Goal: Task Accomplishment & Management: Complete application form

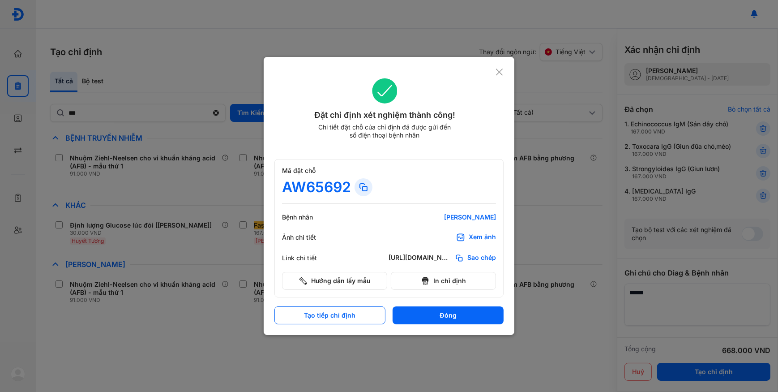
click at [497, 72] on icon at bounding box center [499, 72] width 9 height 9
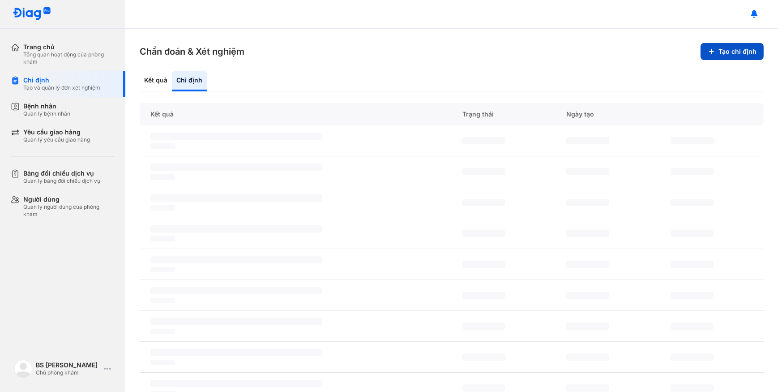
click at [727, 56] on button "Tạo chỉ định" at bounding box center [731, 51] width 63 height 17
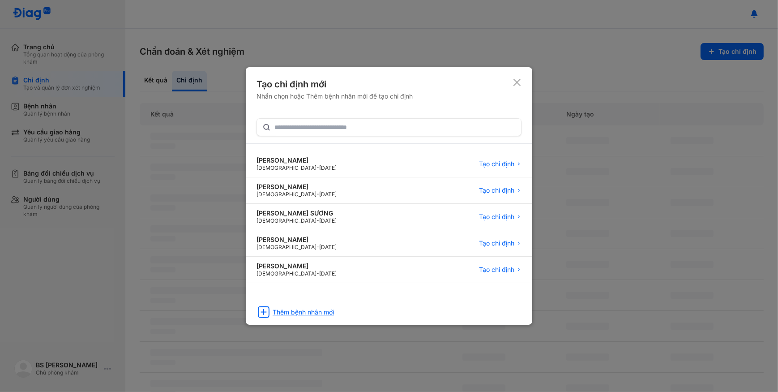
drag, startPoint x: 346, startPoint y: 324, endPoint x: 343, endPoint y: 308, distance: 15.9
click at [346, 322] on div "Tạo chỉ định mới Nhấn chọn hoặc Thêm bệnh nhân mới để tạo chỉ định [PERSON_NAME…" at bounding box center [389, 195] width 286 height 257
click at [343, 308] on div "Thêm bệnh nhân mới" at bounding box center [389, 309] width 286 height 21
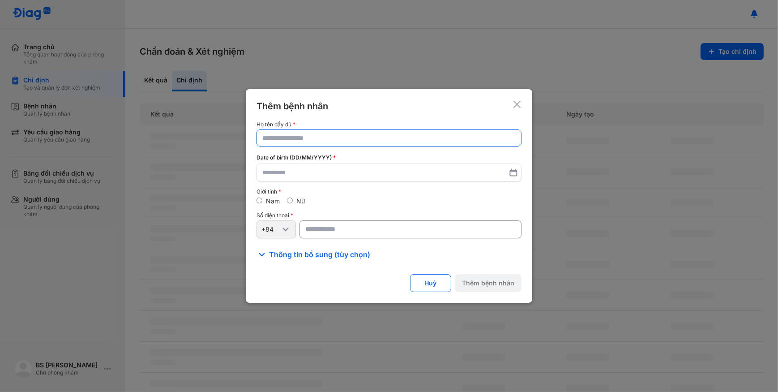
click at [379, 144] on input "text" at bounding box center [388, 138] width 253 height 16
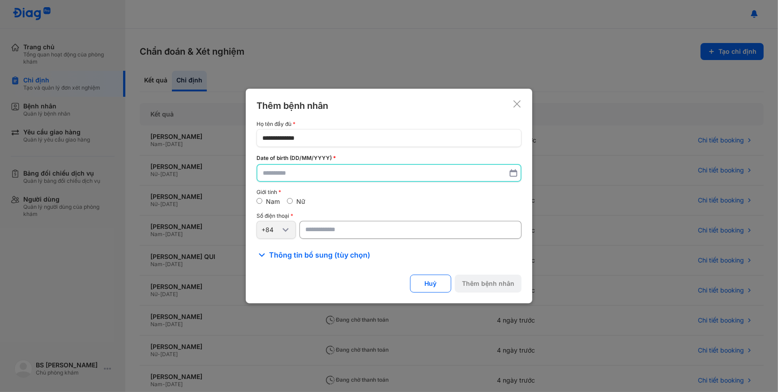
click at [370, 179] on input "text" at bounding box center [389, 173] width 252 height 16
click at [280, 139] on input "**********" at bounding box center [388, 137] width 253 height 16
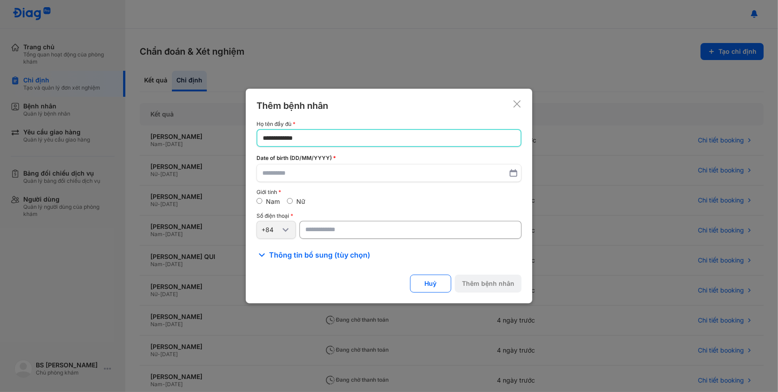
type input "**********"
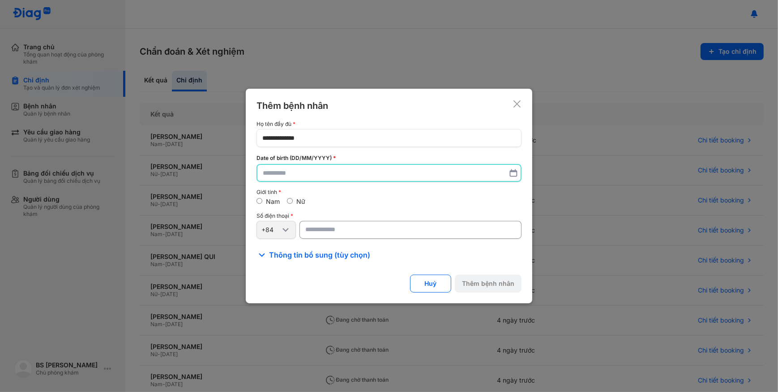
click at [304, 173] on input "text" at bounding box center [389, 173] width 252 height 16
type input "**********"
click at [362, 229] on input "number" at bounding box center [410, 230] width 222 height 18
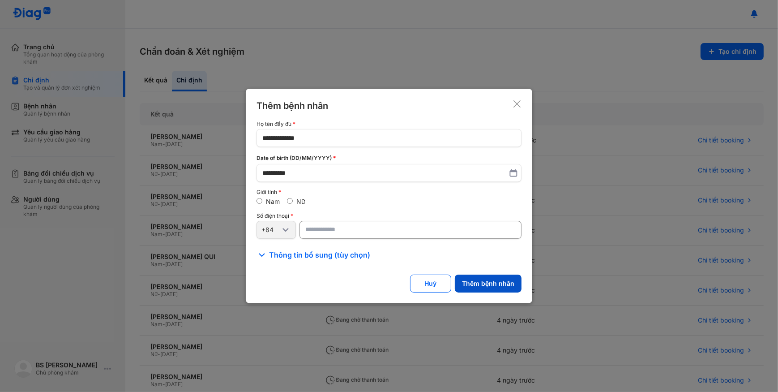
type input "**********"
drag, startPoint x: 490, startPoint y: 284, endPoint x: 483, endPoint y: 285, distance: 7.2
click at [490, 284] on button "Thêm bệnh nhân" at bounding box center [488, 283] width 67 height 18
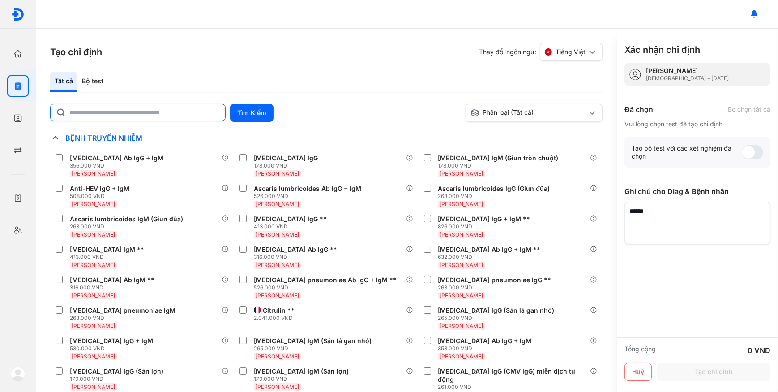
click at [190, 107] on input "text" at bounding box center [144, 112] width 150 height 16
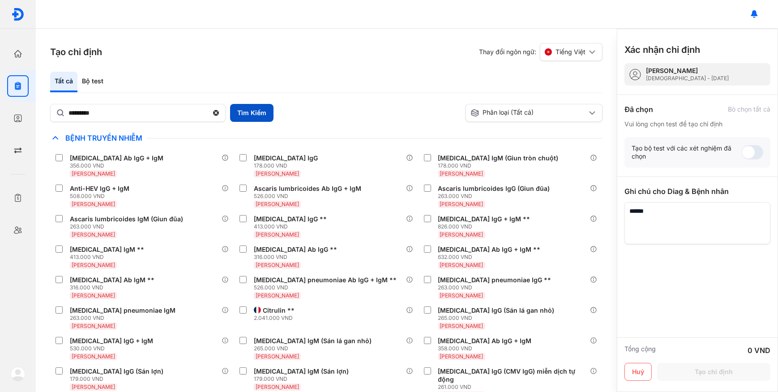
click at [256, 116] on button "Tìm Kiếm" at bounding box center [251, 113] width 43 height 18
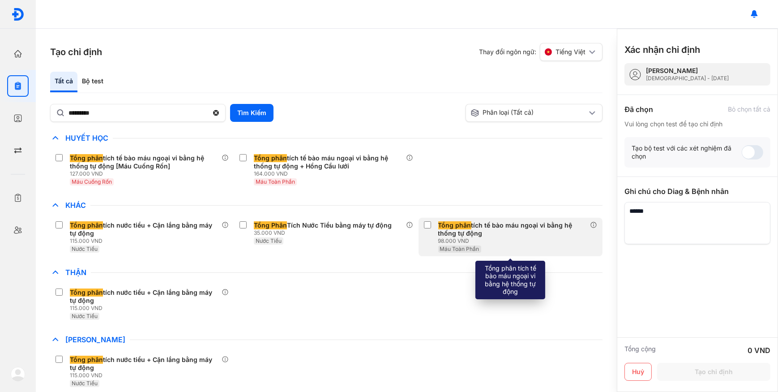
drag, startPoint x: 517, startPoint y: 232, endPoint x: 521, endPoint y: 228, distance: 6.3
click at [519, 231] on div "Tổng phân tích tế bào máu ngoại vi bằng hệ thống tự động" at bounding box center [512, 229] width 148 height 16
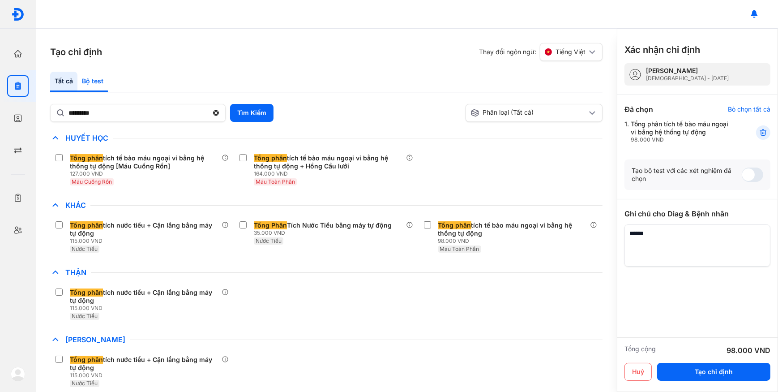
drag, startPoint x: 98, startPoint y: 82, endPoint x: 102, endPoint y: 81, distance: 5.2
click at [98, 82] on div "Bộ test" at bounding box center [92, 82] width 30 height 21
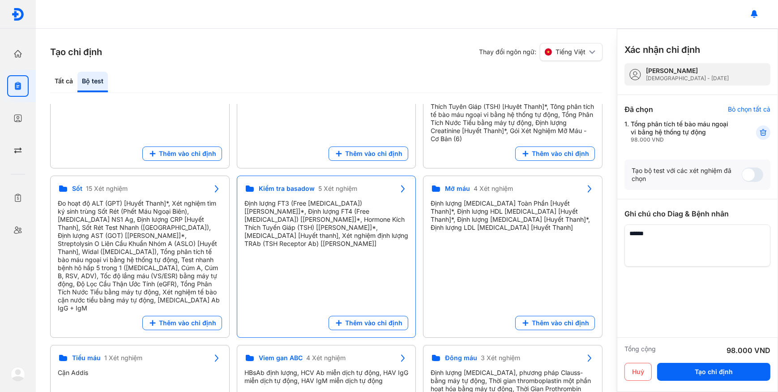
scroll to position [260, 0]
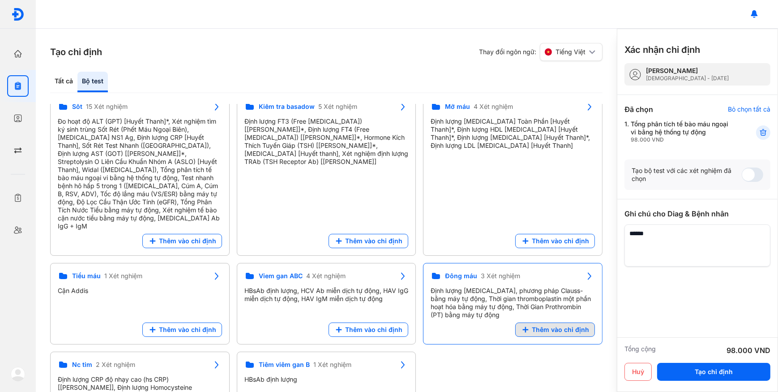
click at [572, 322] on button "Thêm vào chỉ định" at bounding box center [555, 329] width 80 height 14
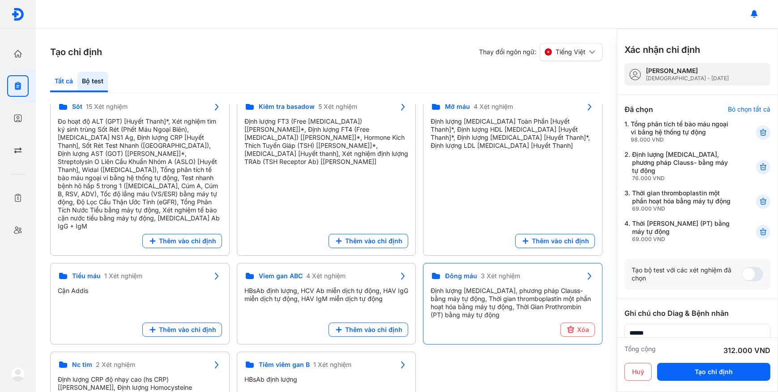
click at [63, 82] on div "Tất cả" at bounding box center [63, 82] width 27 height 21
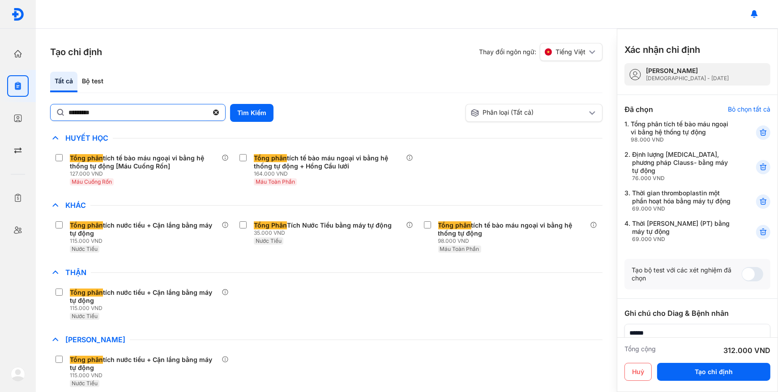
click at [103, 117] on input "*********" at bounding box center [138, 112] width 140 height 16
type input "******"
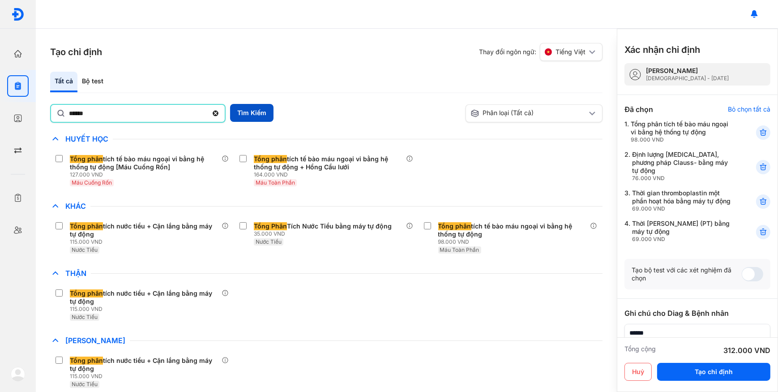
click at [248, 111] on button "Tìm Kiếm" at bounding box center [251, 113] width 43 height 18
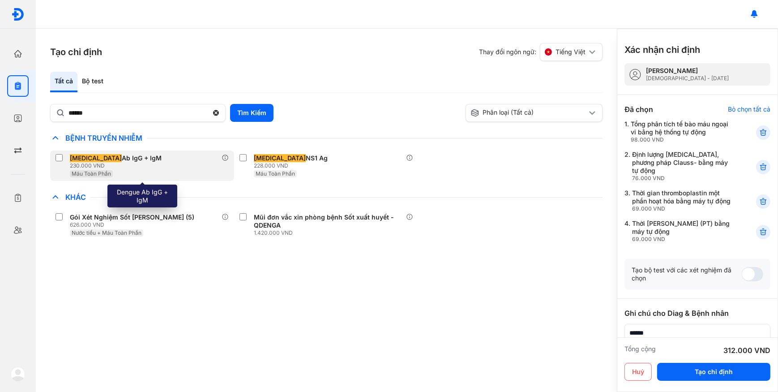
drag, startPoint x: 272, startPoint y: 163, endPoint x: 196, endPoint y: 166, distance: 75.7
click at [272, 162] on div "228.000 VND" at bounding box center [292, 165] width 77 height 7
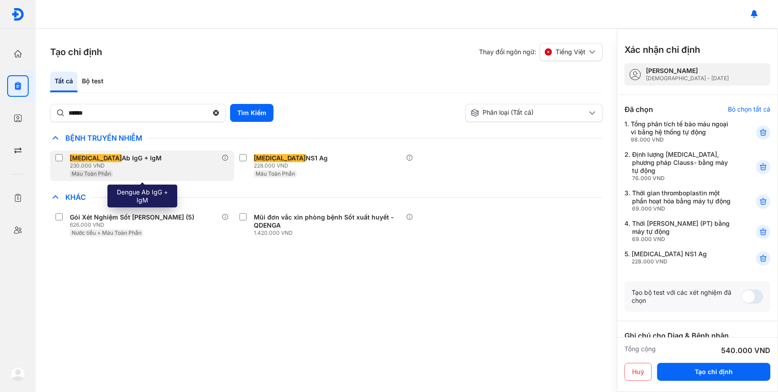
click at [123, 170] on div "Máu Toàn Phần" at bounding box center [117, 173] width 95 height 8
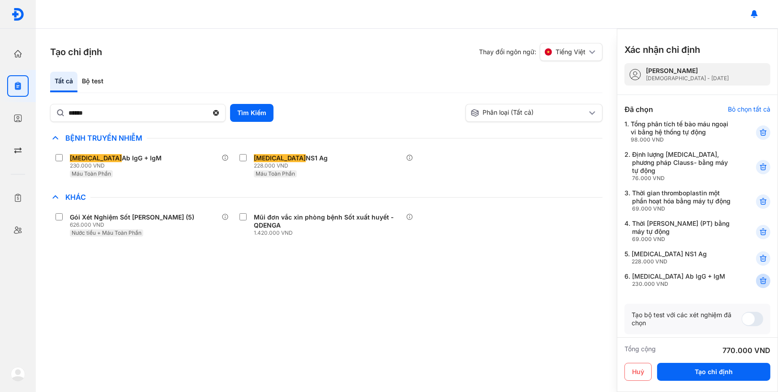
click at [759, 282] on icon at bounding box center [763, 280] width 9 height 9
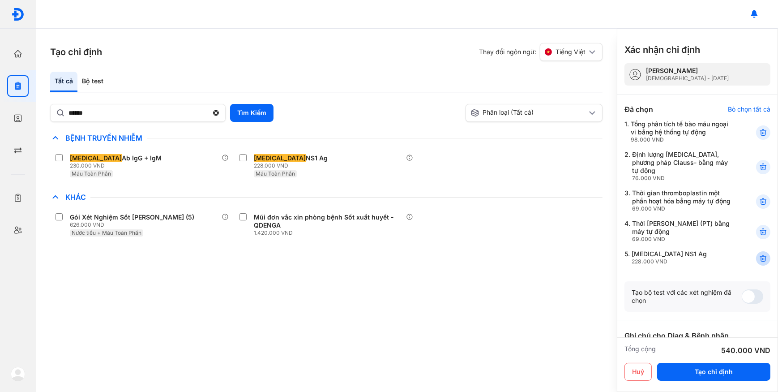
click at [759, 260] on icon at bounding box center [763, 258] width 9 height 9
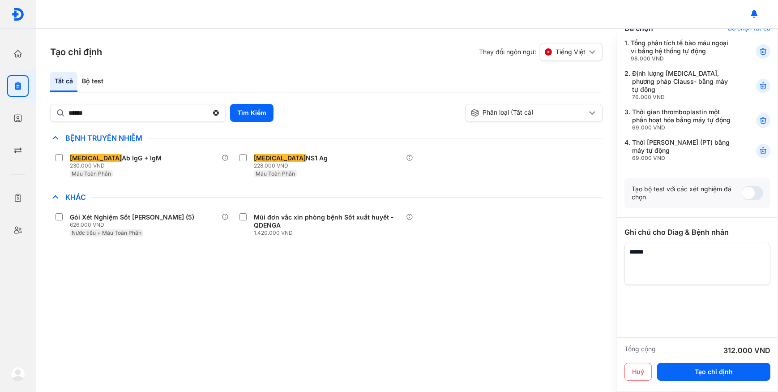
scroll to position [81, 0]
click at [742, 369] on button "Tạo chỉ định" at bounding box center [713, 372] width 113 height 18
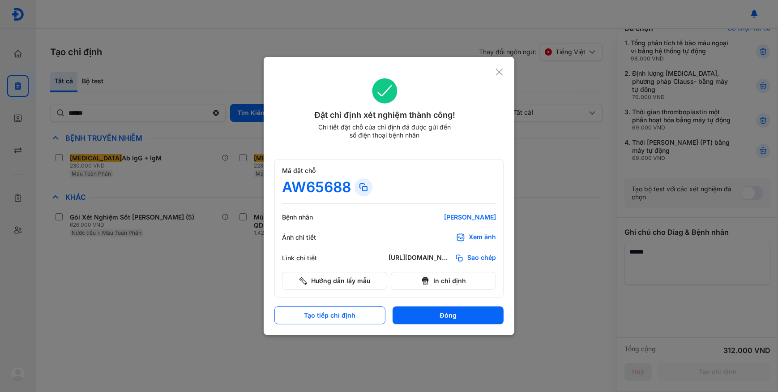
scroll to position [73, 0]
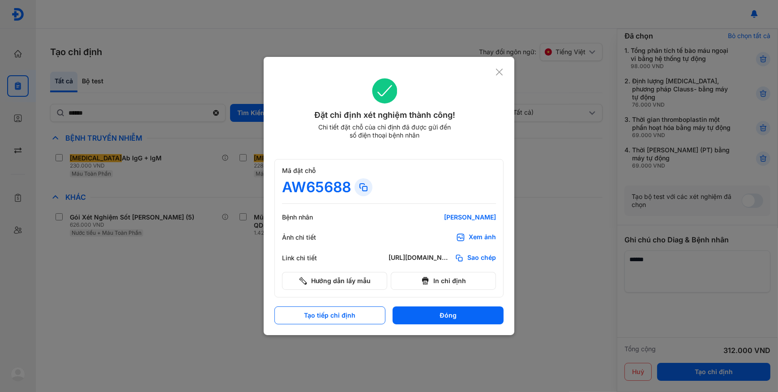
click at [500, 72] on use at bounding box center [499, 71] width 7 height 7
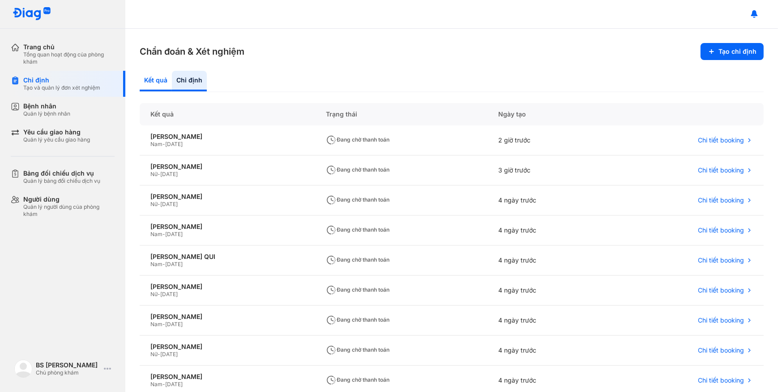
click at [162, 83] on div "Kết quả" at bounding box center [156, 81] width 32 height 21
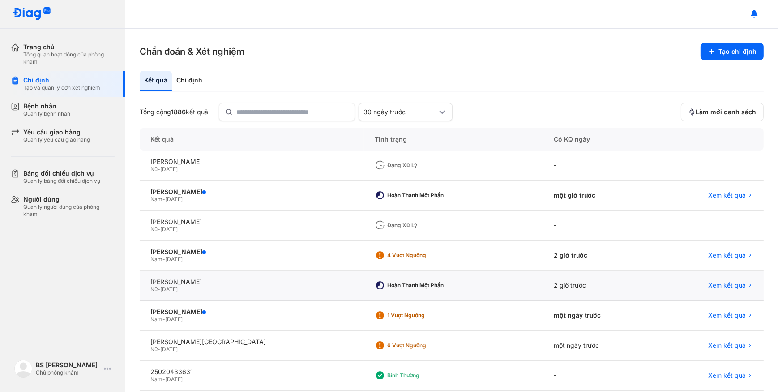
click at [204, 292] on div "Nữ - [DATE]" at bounding box center [251, 289] width 203 height 7
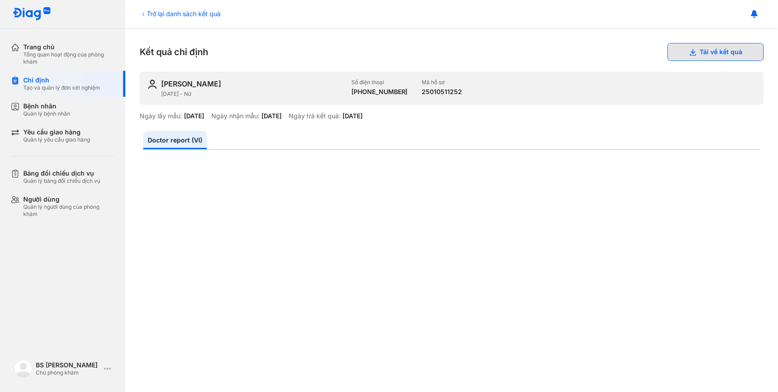
click at [700, 57] on button "Tải về kết quả" at bounding box center [715, 52] width 96 height 18
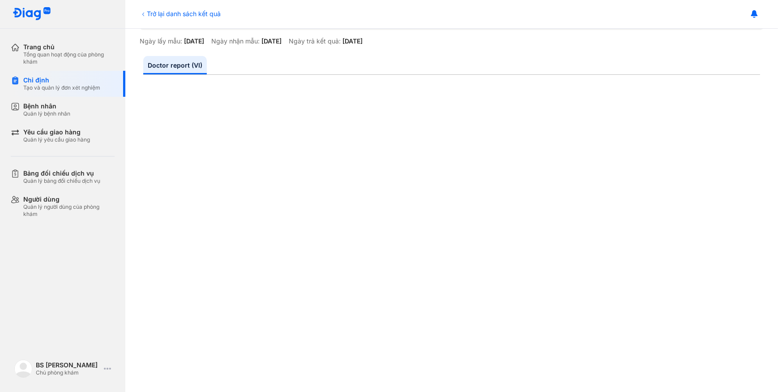
scroll to position [81, 0]
